Goal: Information Seeking & Learning: Learn about a topic

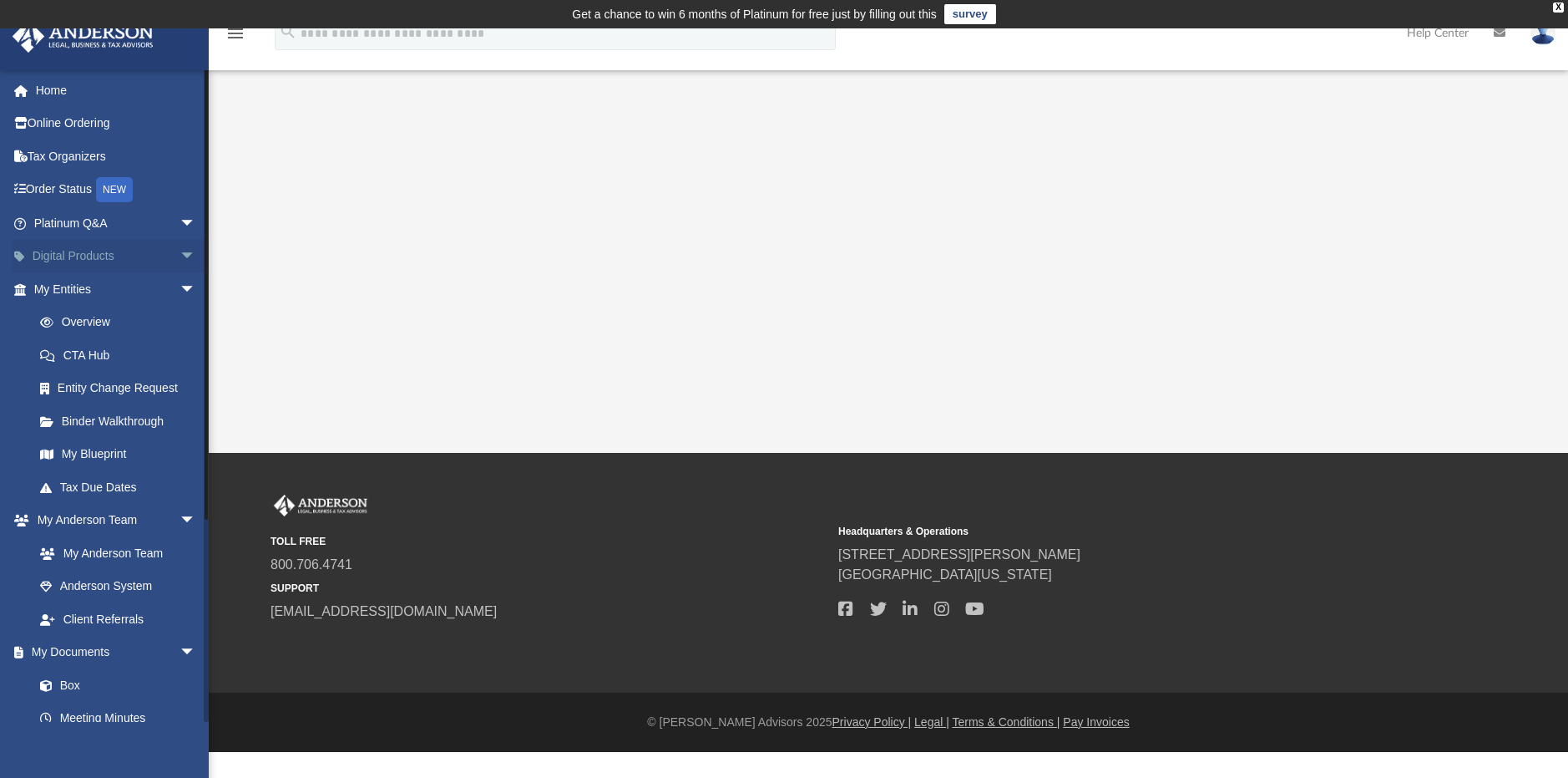
click at [179, 254] on span "arrow_drop_down" at bounding box center [196, 257] width 34 height 35
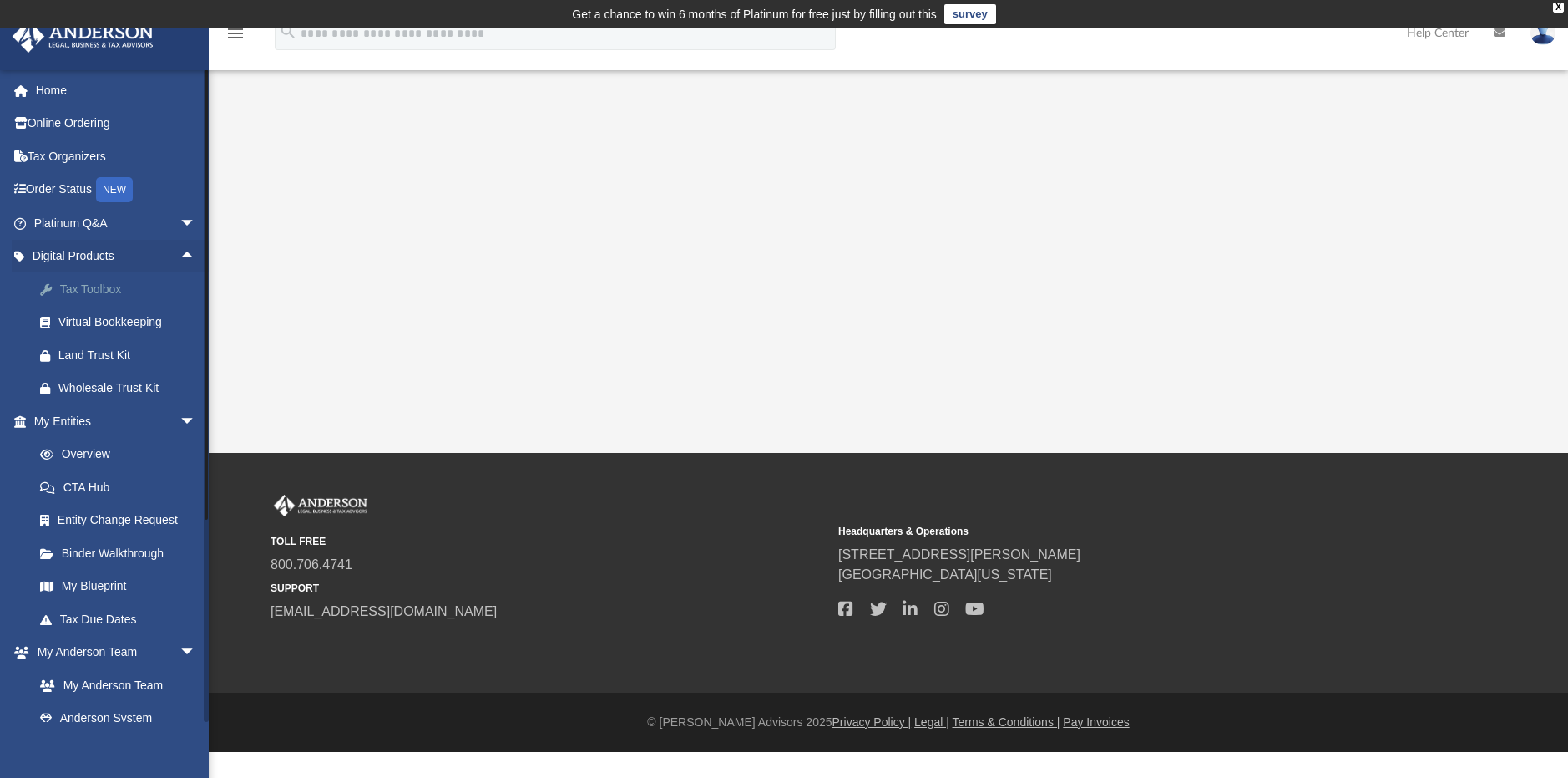
click at [164, 289] on div "Tax Toolbox" at bounding box center [130, 290] width 142 height 21
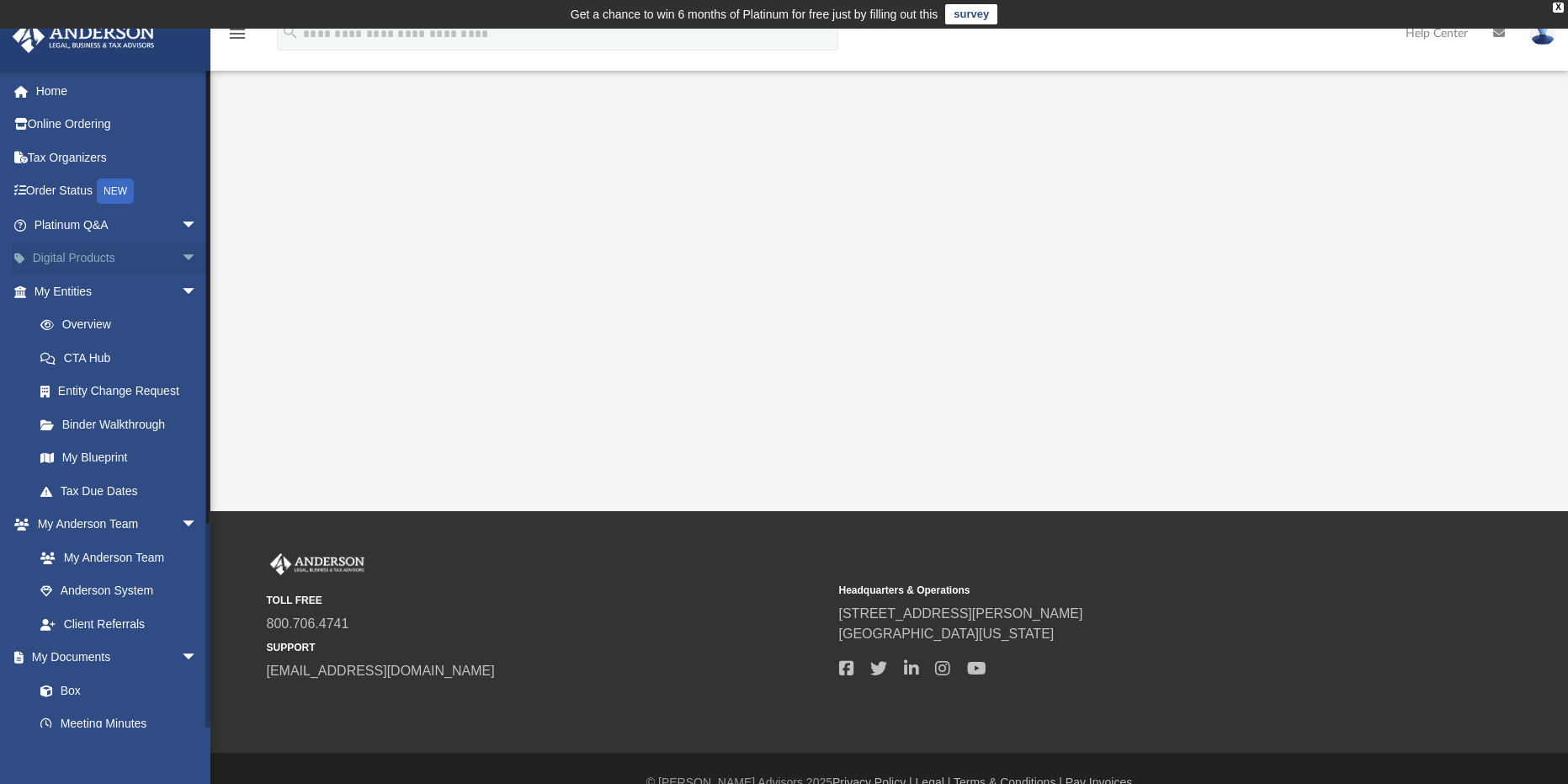
click at [115, 250] on link "Digital Products arrow_drop_down" at bounding box center [117, 259] width 211 height 34
click at [181, 253] on span "arrow_drop_down" at bounding box center [198, 259] width 34 height 35
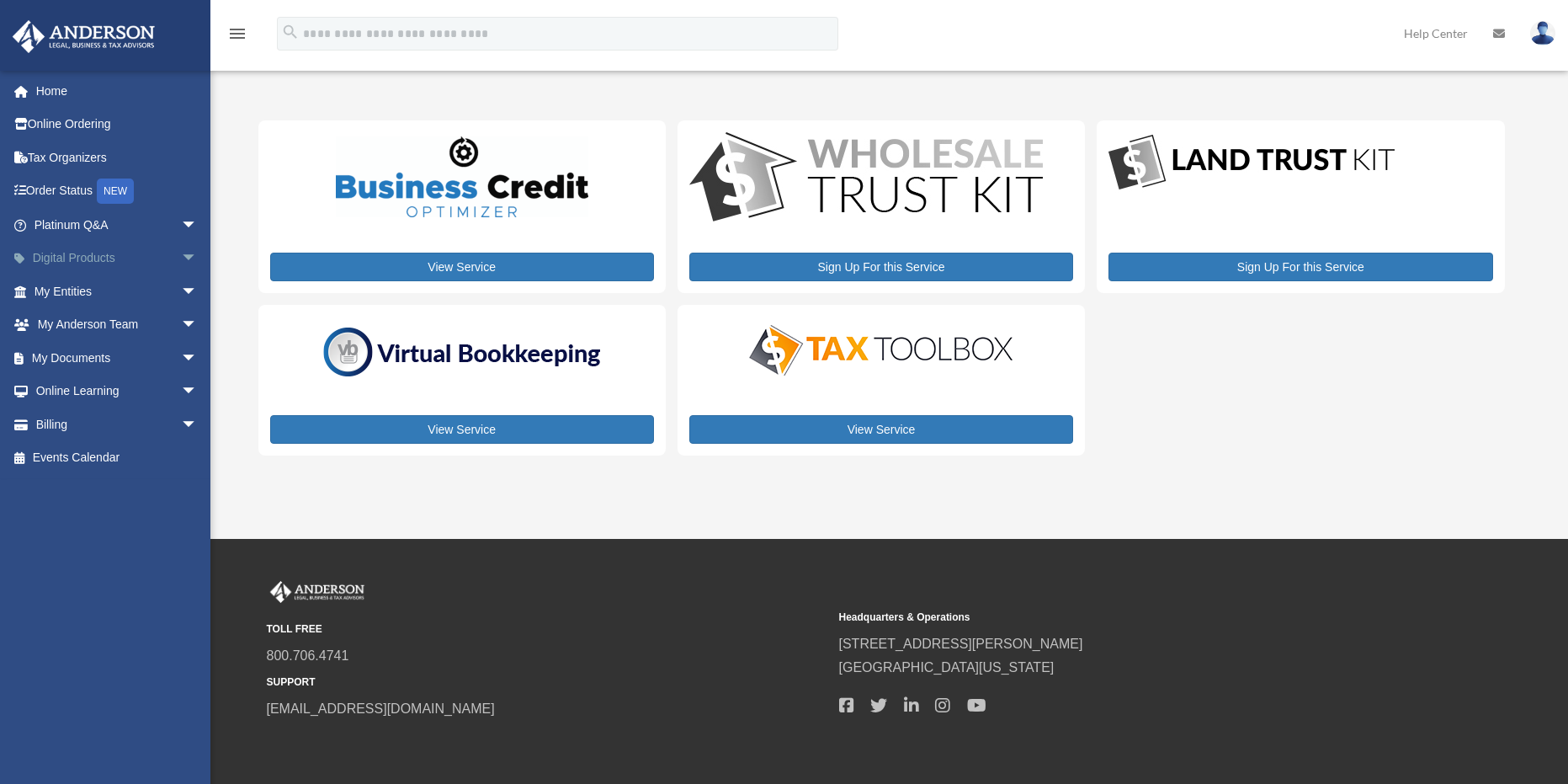
click at [181, 258] on span "arrow_drop_down" at bounding box center [198, 259] width 34 height 35
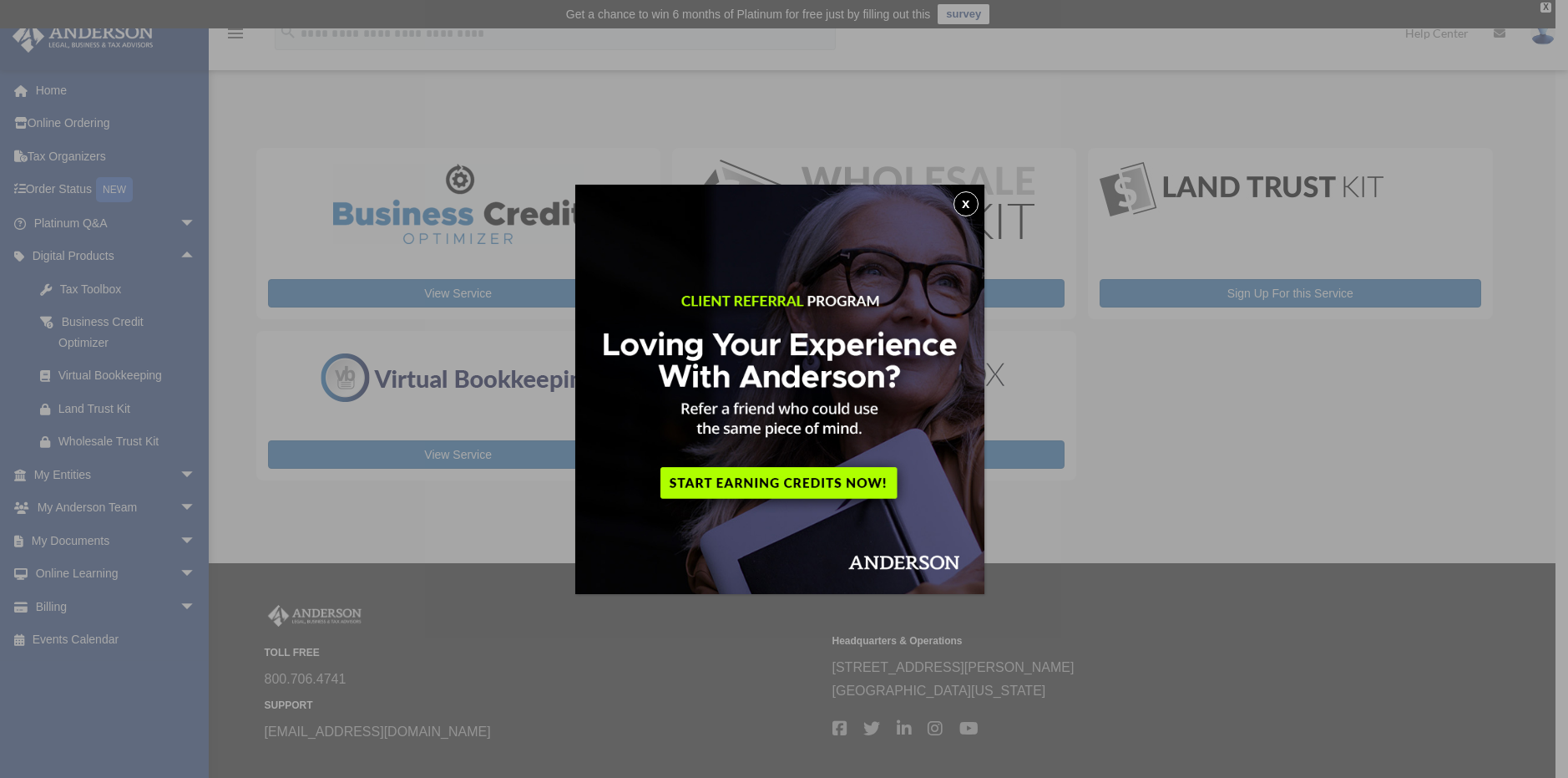
click at [974, 199] on button "x" at bounding box center [966, 203] width 25 height 25
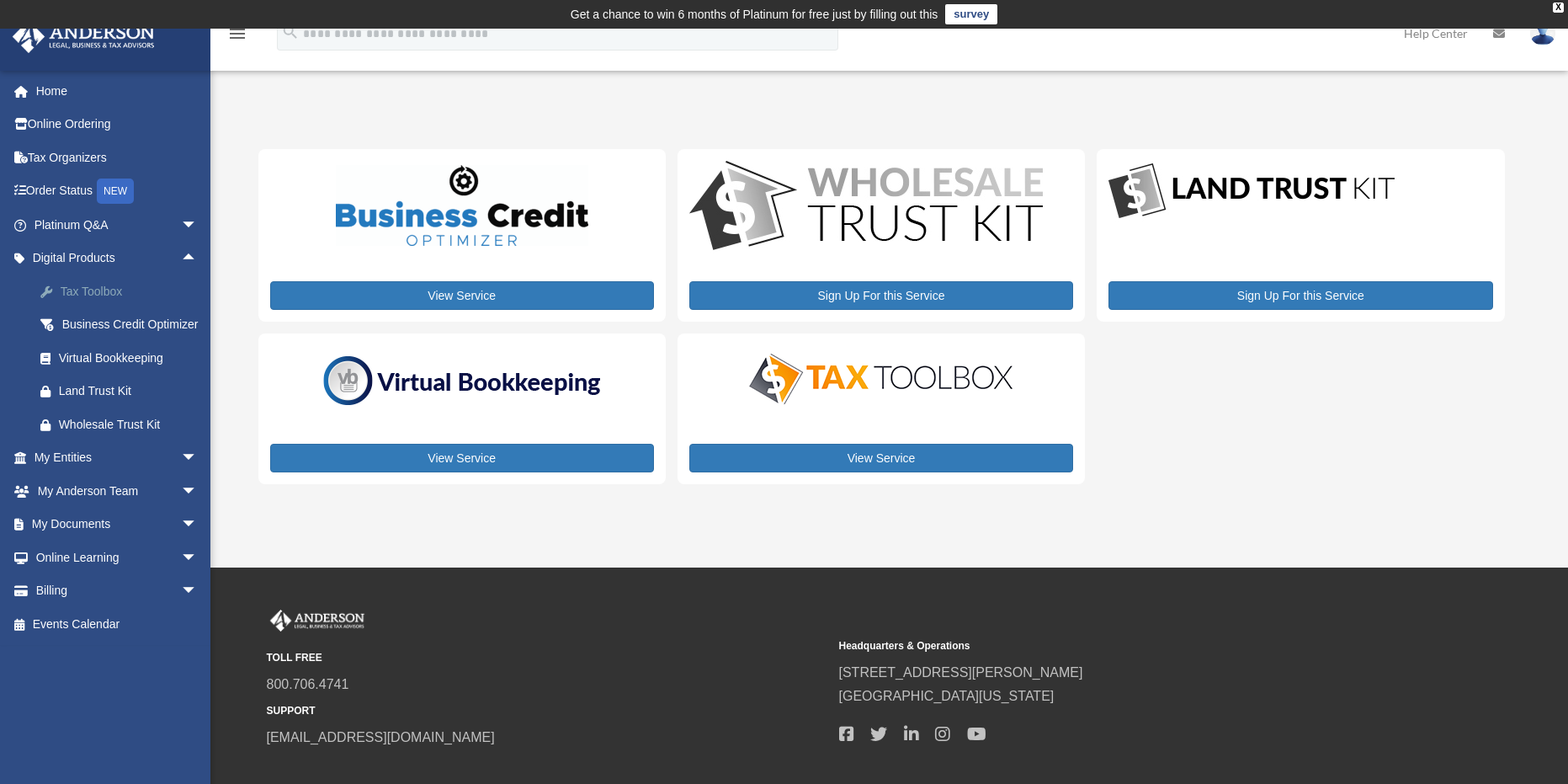
click at [96, 290] on div "Tax Toolbox" at bounding box center [131, 292] width 143 height 21
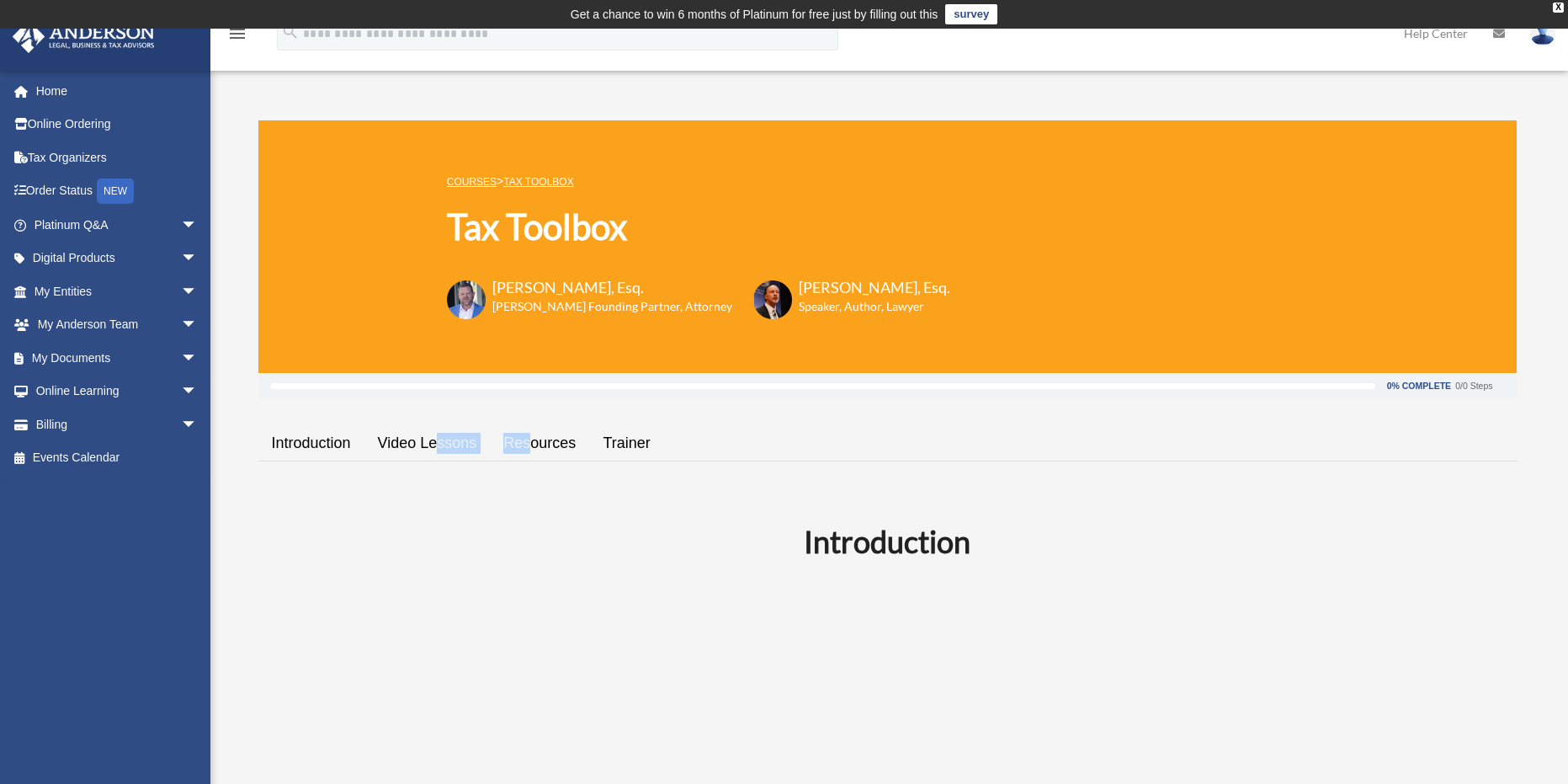
drag, startPoint x: 530, startPoint y: 426, endPoint x: 435, endPoint y: 432, distance: 95.2
click at [406, 449] on link "Video Lessons" at bounding box center [427, 443] width 126 height 48
